Goal: Task Accomplishment & Management: Manage account settings

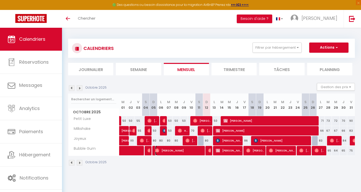
click at [200, 149] on span "[PERSON_NAME]" at bounding box center [179, 151] width 49 height 10
select select "OK"
select select "0"
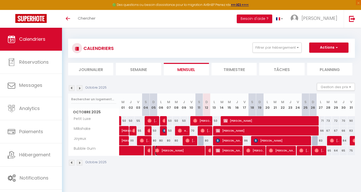
select select "1"
select select
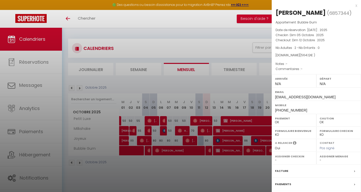
click at [199, 175] on div at bounding box center [180, 96] width 361 height 192
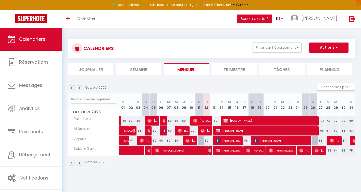
click at [210, 152] on img at bounding box center [210, 151] width 4 height 4
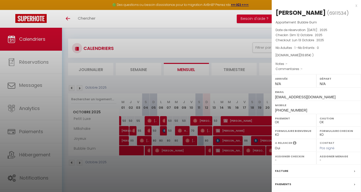
click at [212, 167] on div at bounding box center [180, 96] width 361 height 192
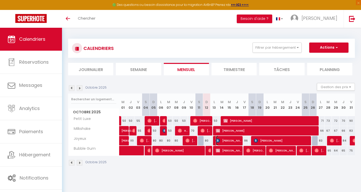
click at [231, 142] on span "[PERSON_NAME]" at bounding box center [229, 141] width 26 height 10
select select "KO"
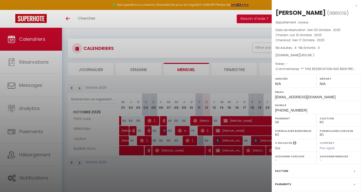
click at [240, 179] on div at bounding box center [180, 96] width 361 height 192
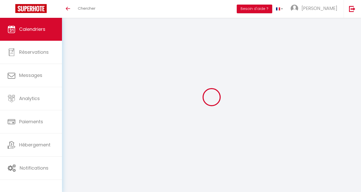
select select
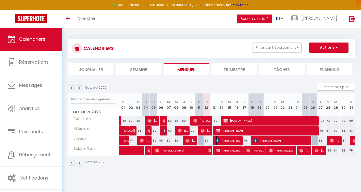
click at [225, 141] on span "[PERSON_NAME]" at bounding box center [229, 141] width 26 height 10
select select "OK"
select select "KO"
select select "0"
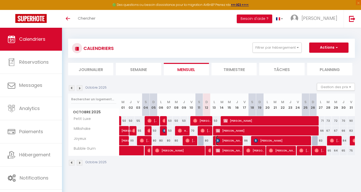
select select "1"
select select
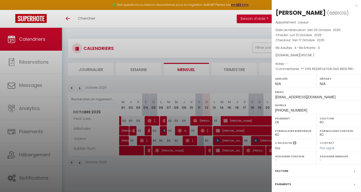
click at [205, 169] on div at bounding box center [180, 96] width 361 height 192
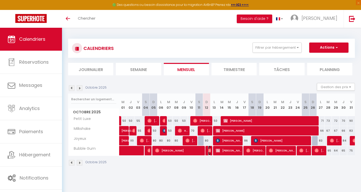
click at [210, 150] on img at bounding box center [210, 151] width 4 height 4
select select "OK"
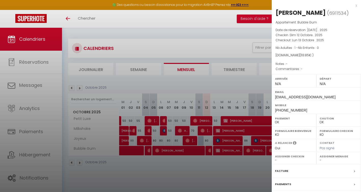
click at [209, 173] on div at bounding box center [180, 96] width 361 height 192
